Goal: Transaction & Acquisition: Purchase product/service

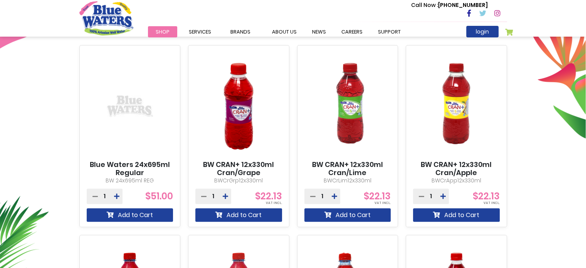
scroll to position [277, 0]
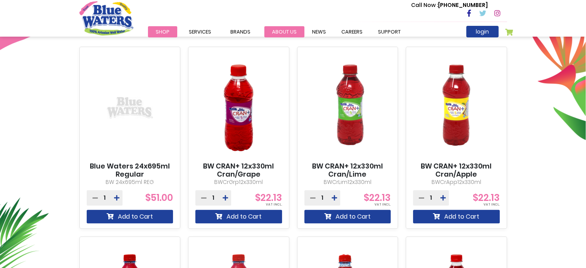
click at [287, 28] on link "about us" at bounding box center [284, 31] width 40 height 11
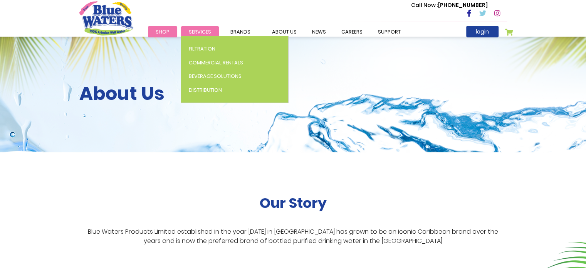
click at [198, 31] on span "Services" at bounding box center [200, 31] width 22 height 7
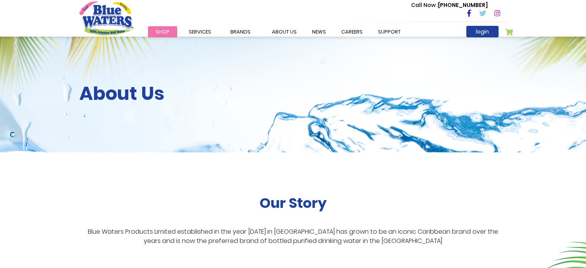
click at [165, 29] on span "Shop" at bounding box center [163, 31] width 14 height 7
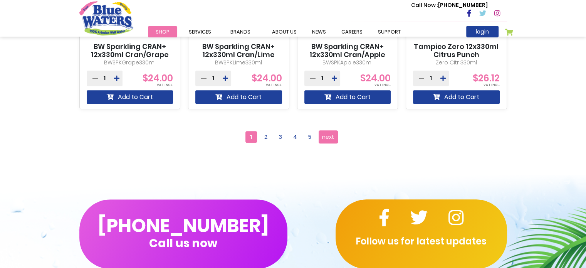
scroll to position [768, 0]
